Goal: Task Accomplishment & Management: Use online tool/utility

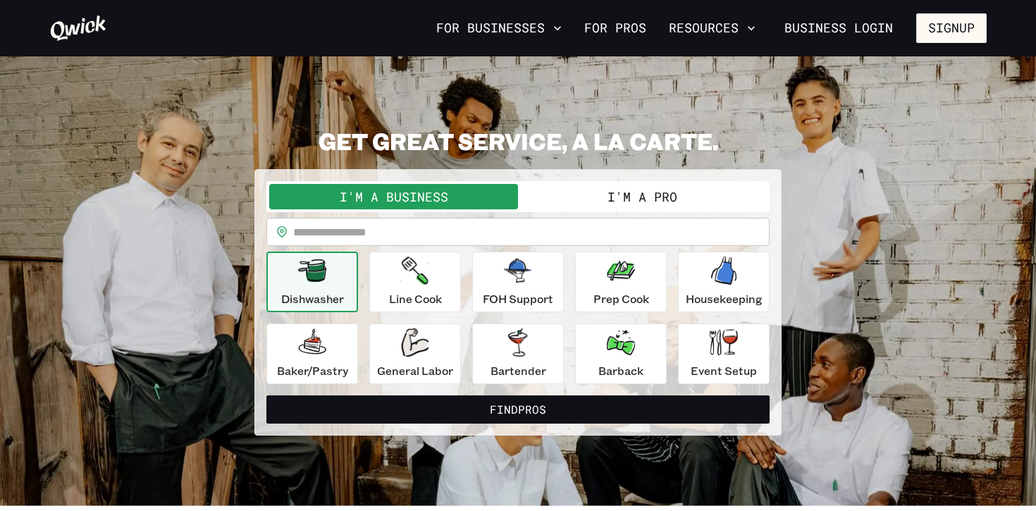
click at [651, 199] on button "I'm a Pro" at bounding box center [642, 196] width 249 height 25
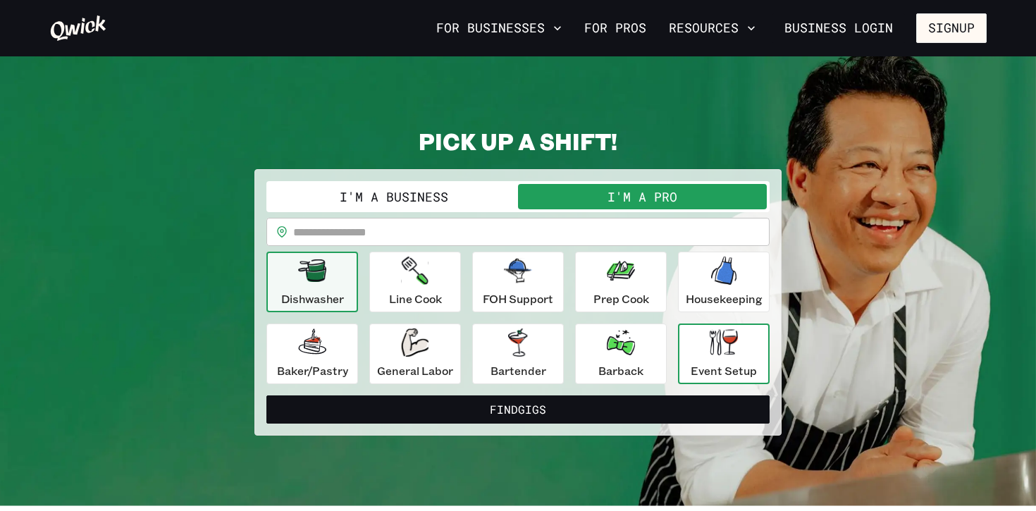
click at [700, 353] on div "Event Setup" at bounding box center [724, 353] width 66 height 51
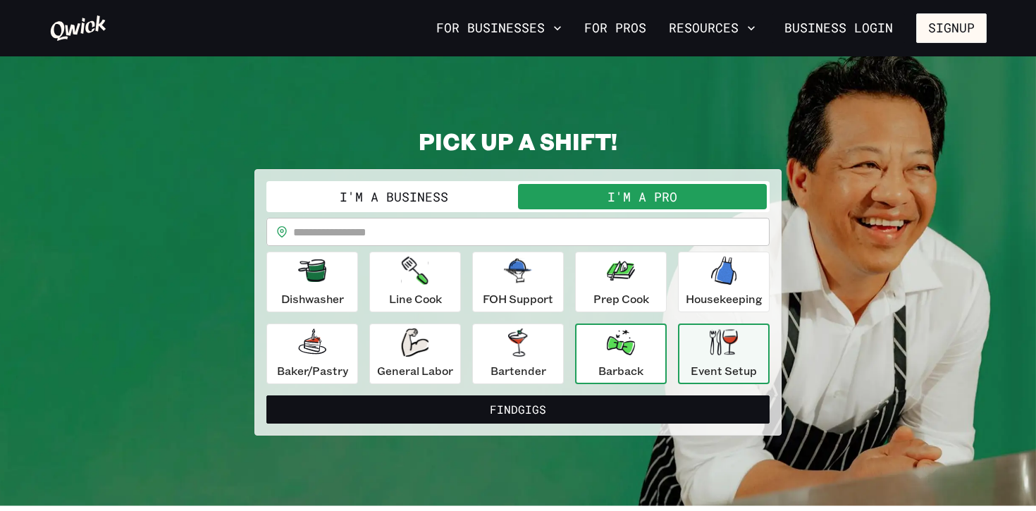
click at [615, 347] on icon "button" at bounding box center [621, 342] width 28 height 25
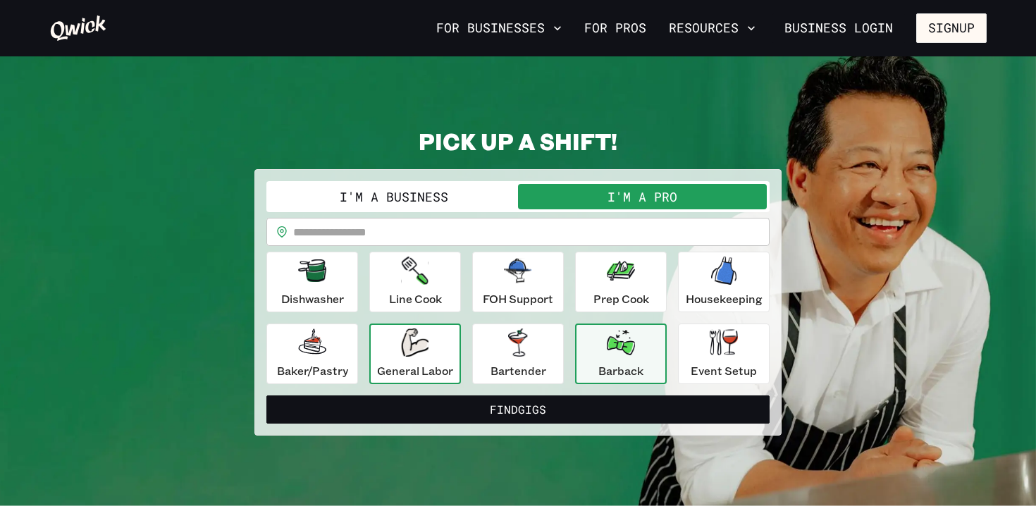
click at [405, 351] on icon "button" at bounding box center [414, 342] width 27 height 28
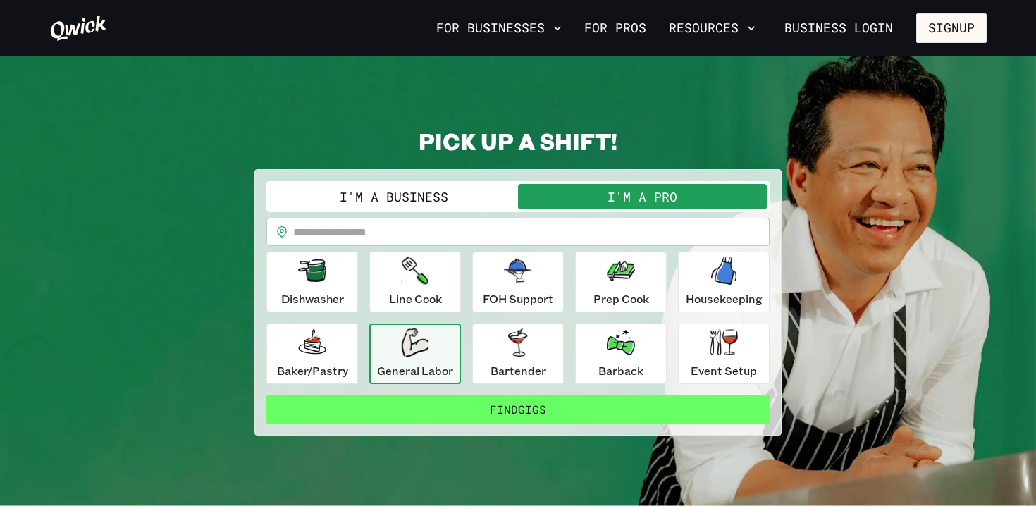
click at [473, 414] on button "Find Gigs" at bounding box center [517, 409] width 503 height 28
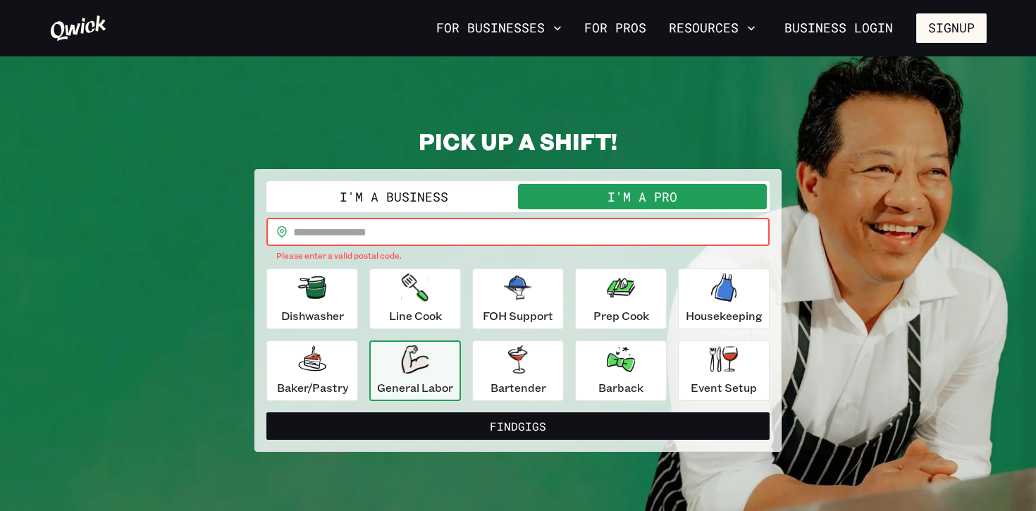
click at [343, 224] on input "text" at bounding box center [531, 232] width 476 height 28
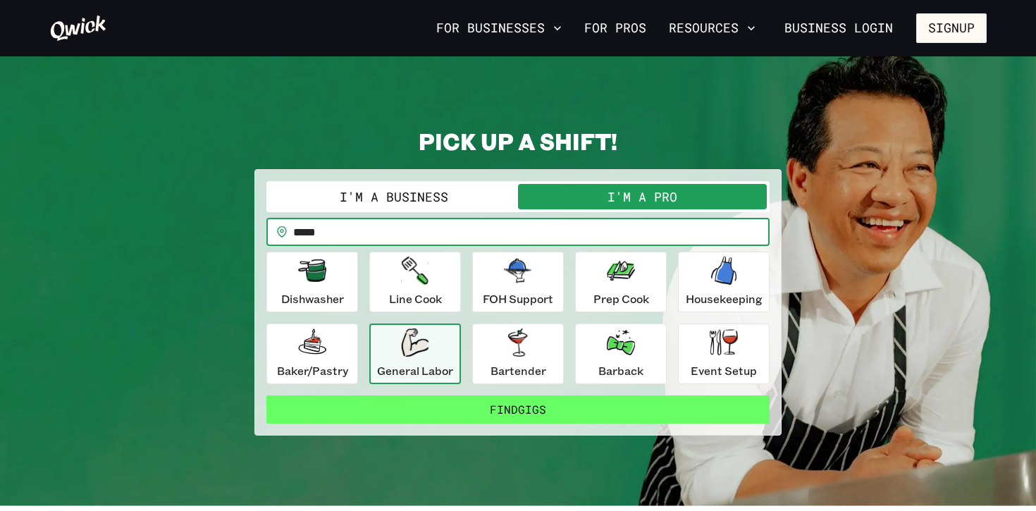
type input "*****"
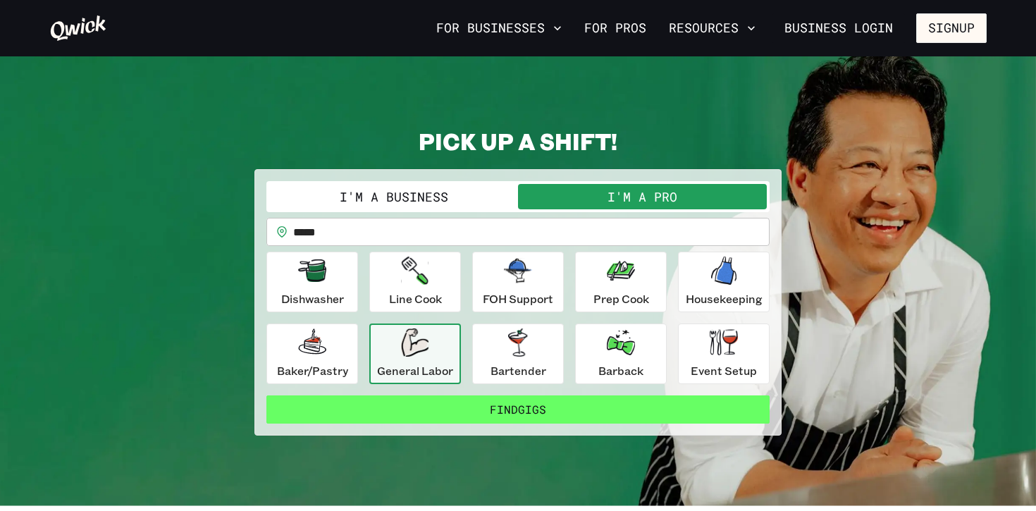
click at [537, 408] on button "Find Gigs" at bounding box center [517, 409] width 503 height 28
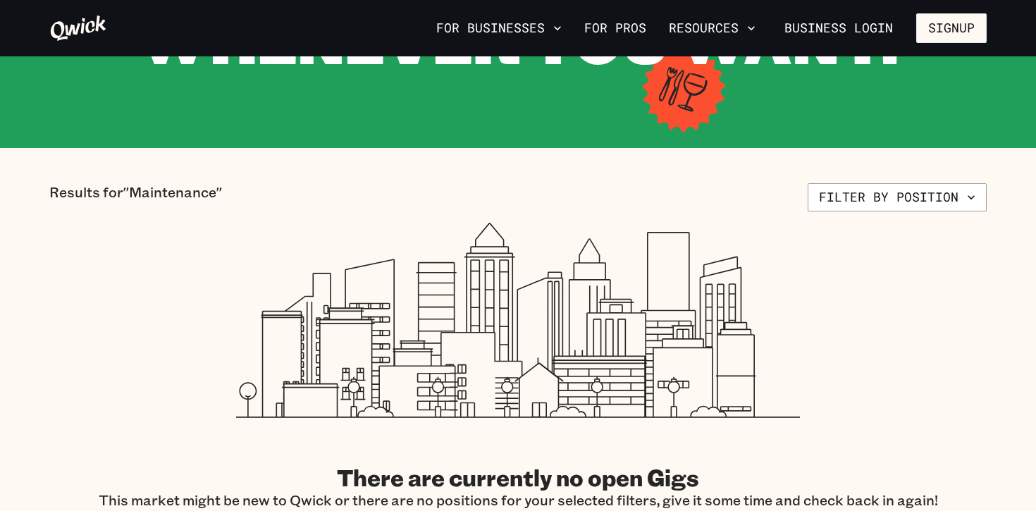
scroll to position [226, 0]
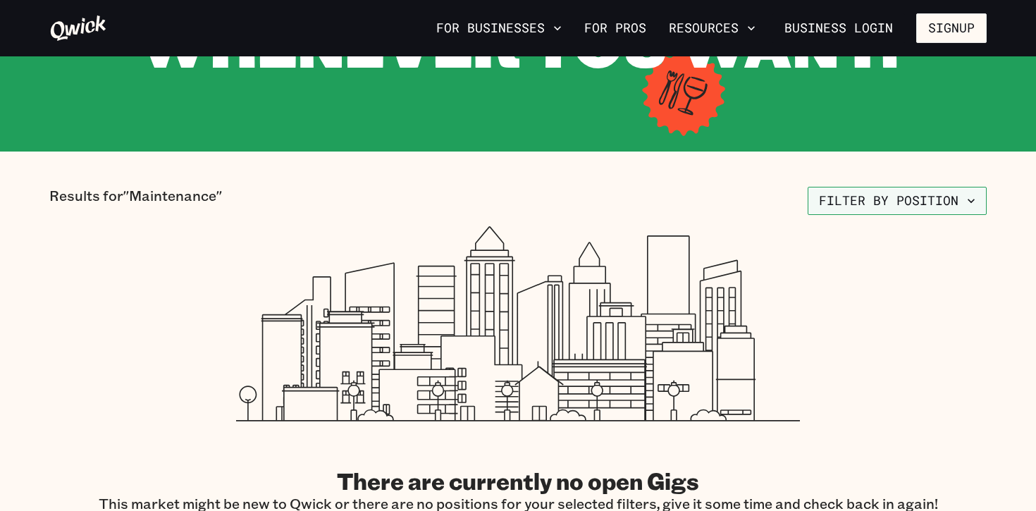
click at [918, 202] on button "Filter by position" at bounding box center [897, 201] width 179 height 28
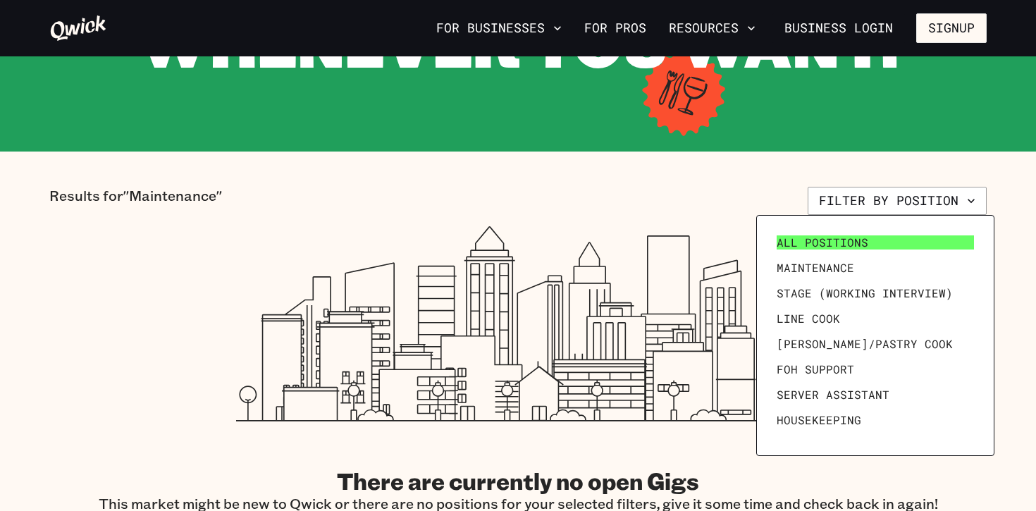
click at [868, 237] on link "All Positions" at bounding box center [875, 242] width 209 height 25
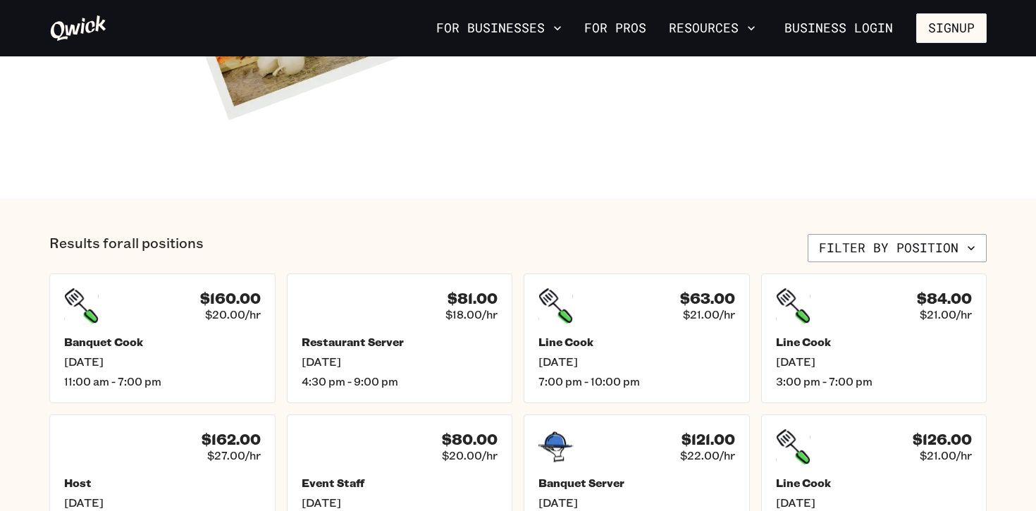
scroll to position [603, 0]
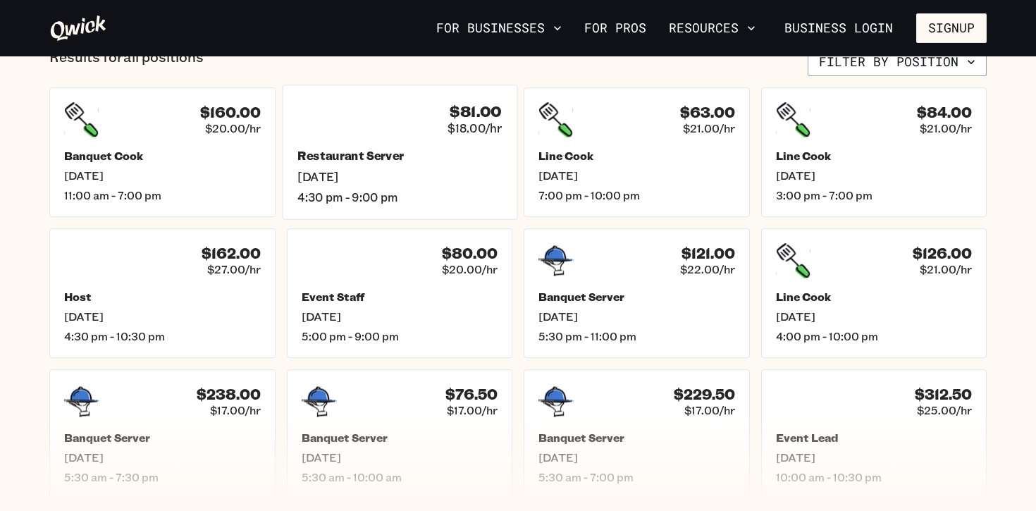
click at [455, 130] on span "$18.00/hr" at bounding box center [475, 128] width 54 height 15
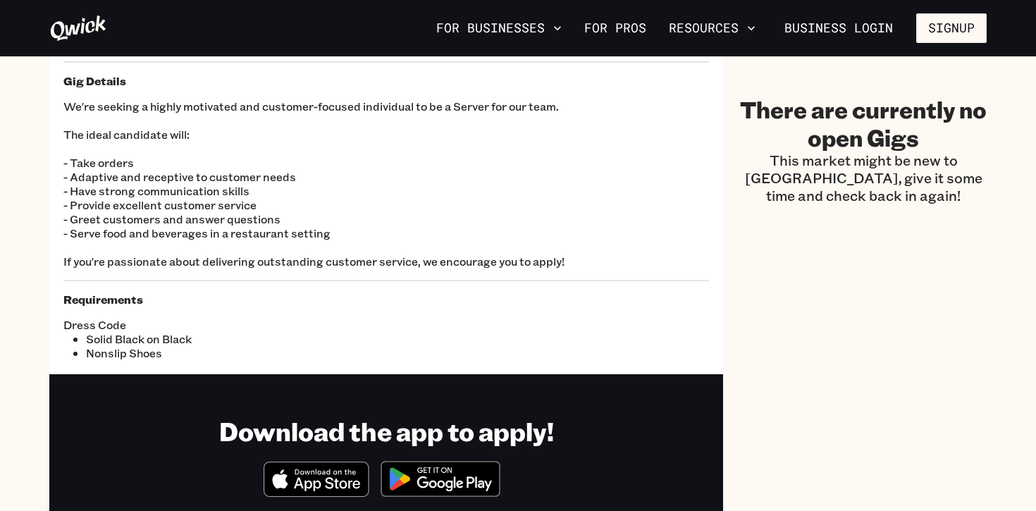
scroll to position [132, 0]
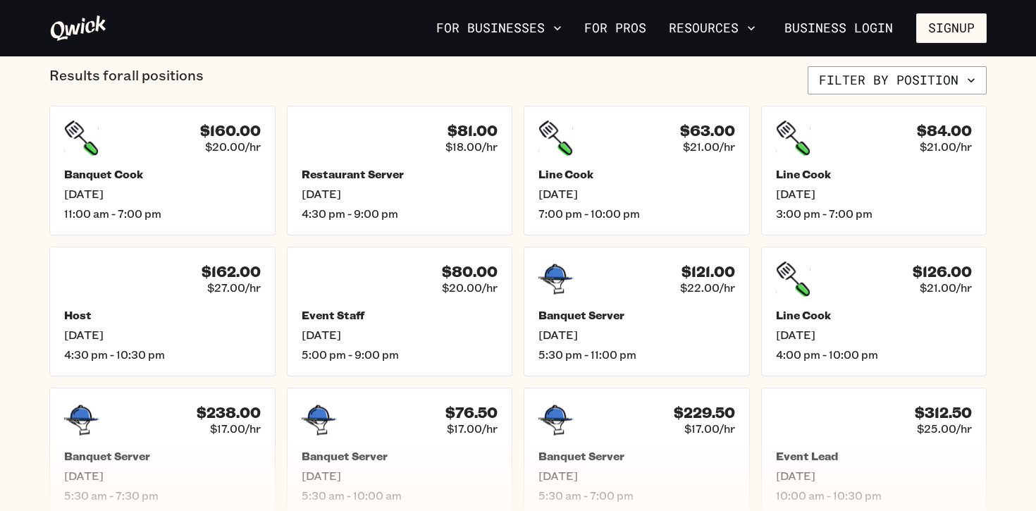
scroll to position [603, 0]
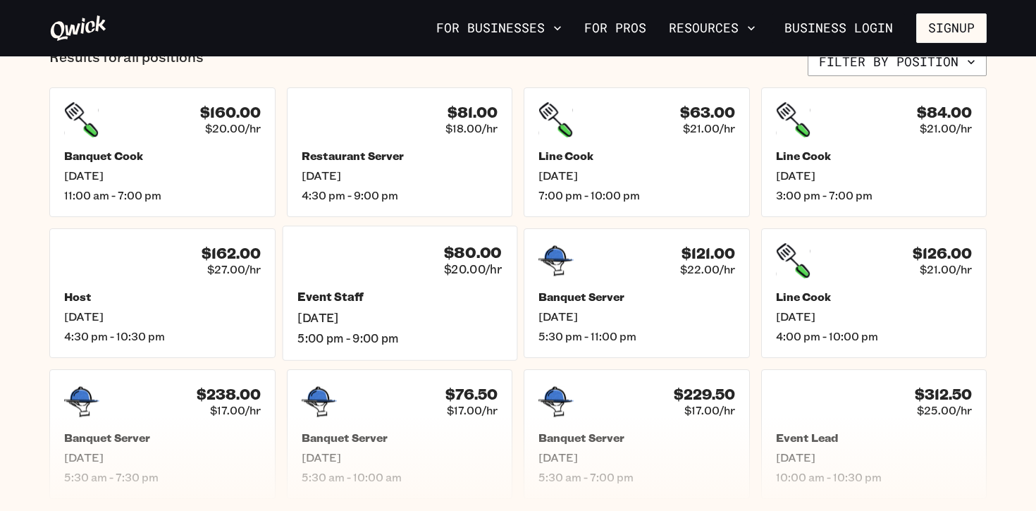
click at [421, 279] on div "$80.00 $20.00/hr Event Staff [DATE] 5:00 pm - 9:00 pm" at bounding box center [399, 293] width 235 height 135
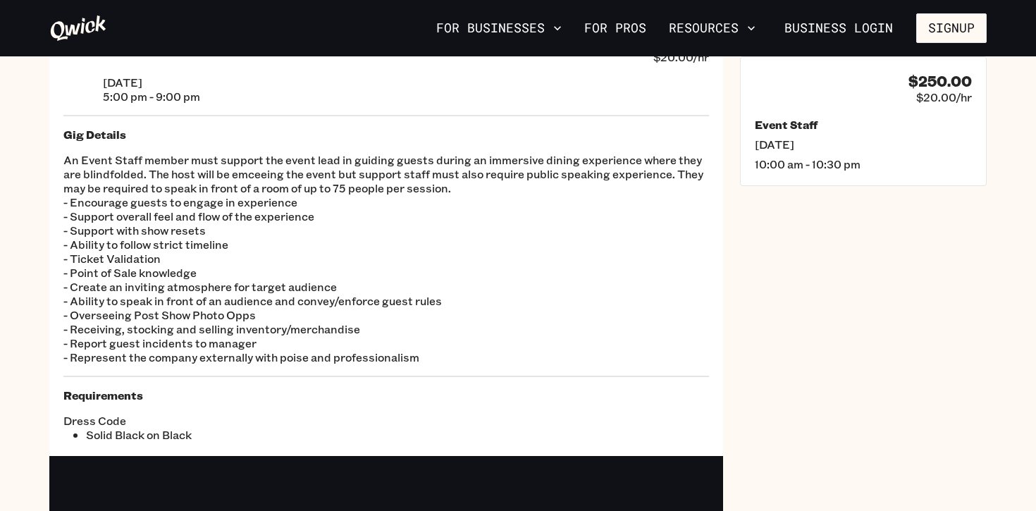
scroll to position [75, 0]
